Goal: Information Seeking & Learning: Learn about a topic

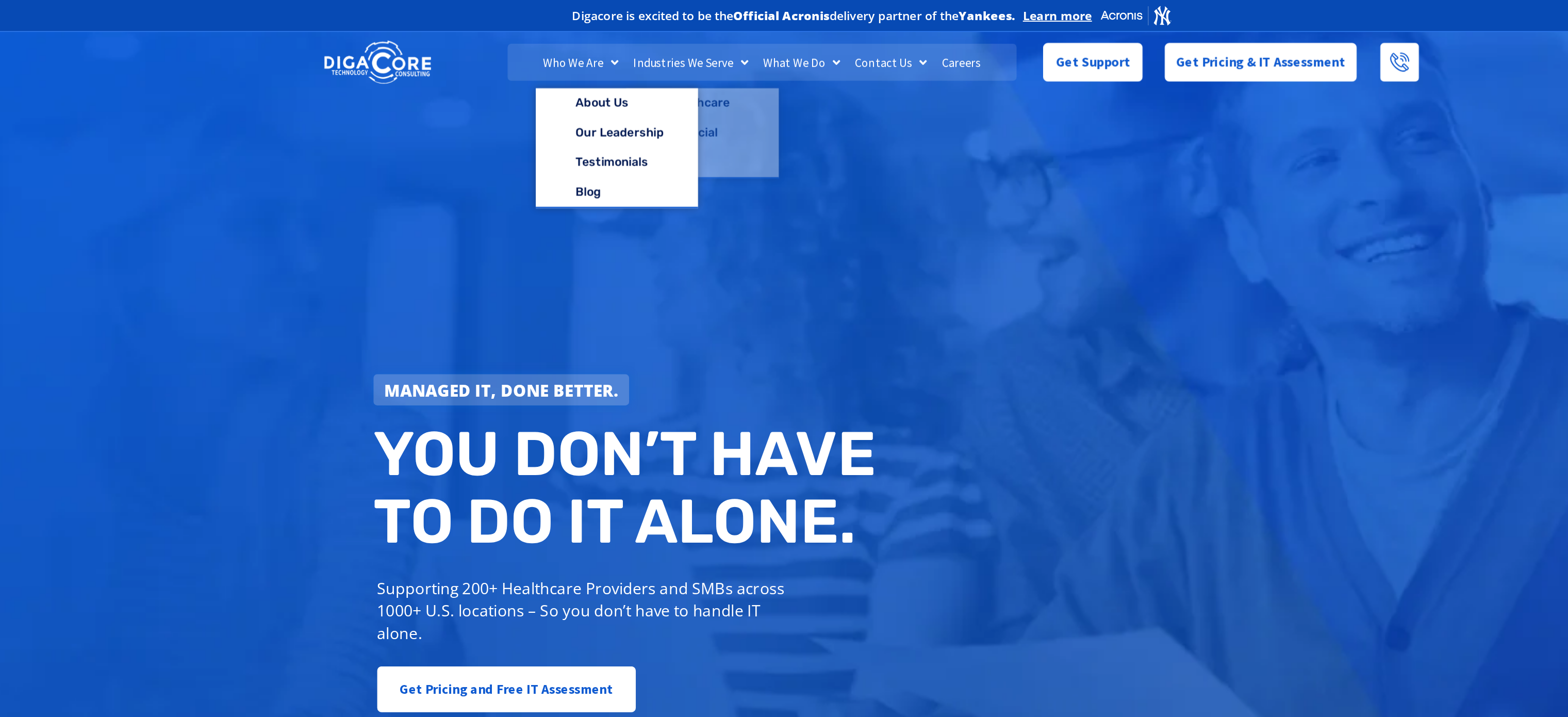
click at [575, 47] on link "Who We Are" at bounding box center [581, 43] width 63 height 26
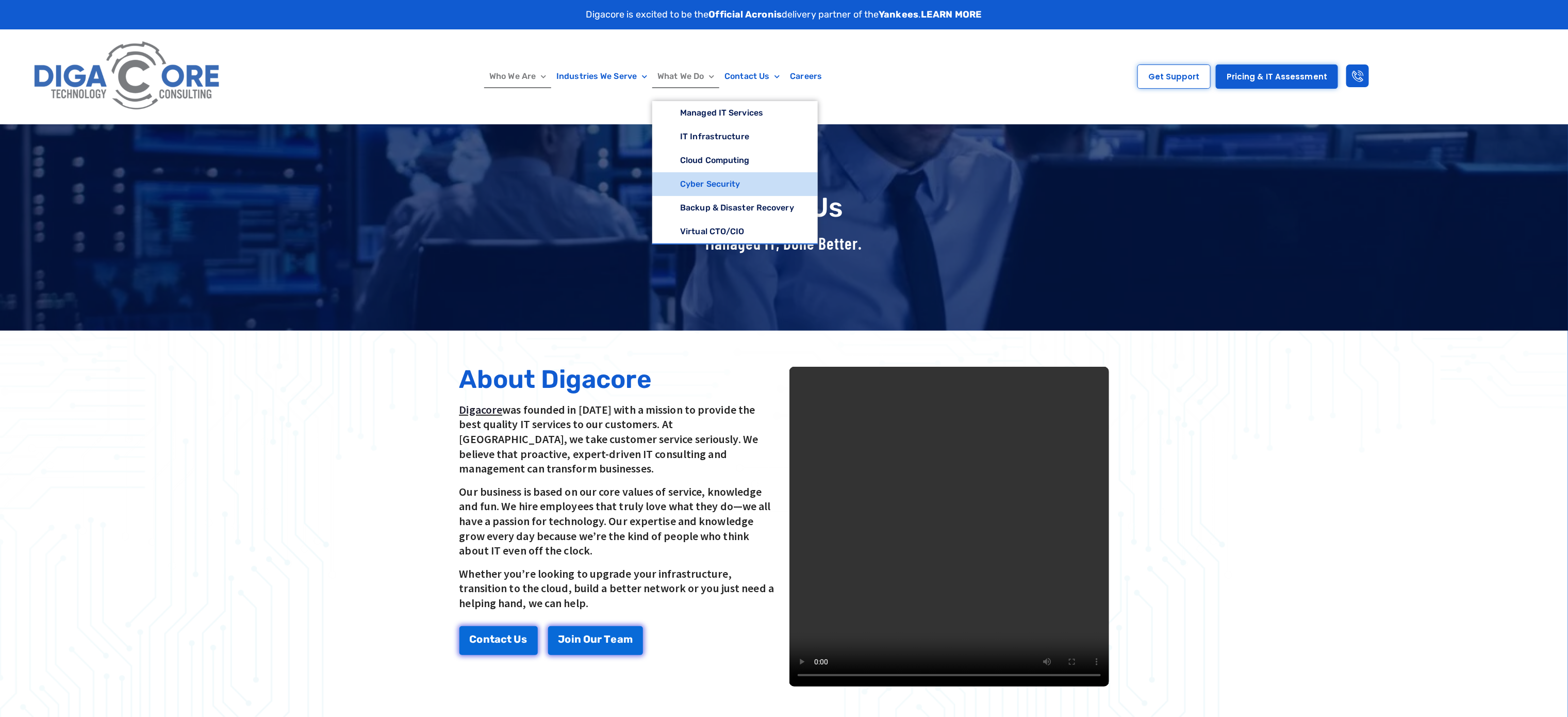
click at [710, 174] on link "Cyber Security" at bounding box center [735, 184] width 166 height 23
